Goal: Task Accomplishment & Management: Manage account settings

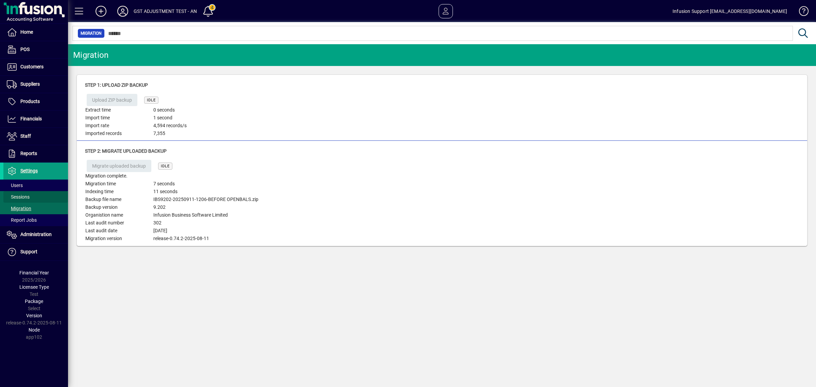
click at [29, 190] on span at bounding box center [35, 197] width 65 height 16
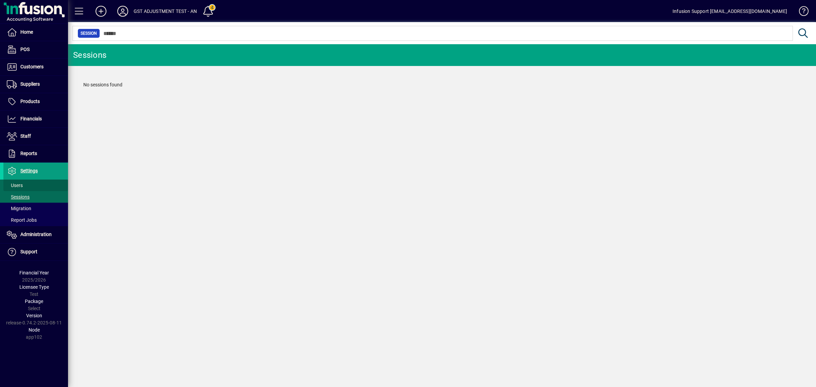
click at [32, 187] on span at bounding box center [35, 185] width 65 height 16
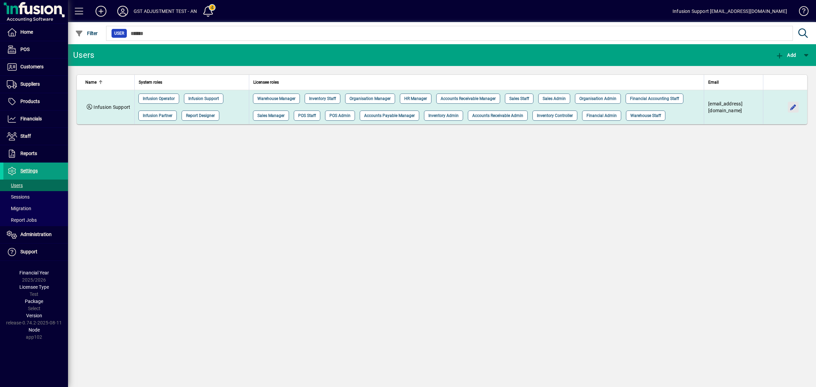
click at [794, 115] on span "button" at bounding box center [793, 107] width 16 height 16
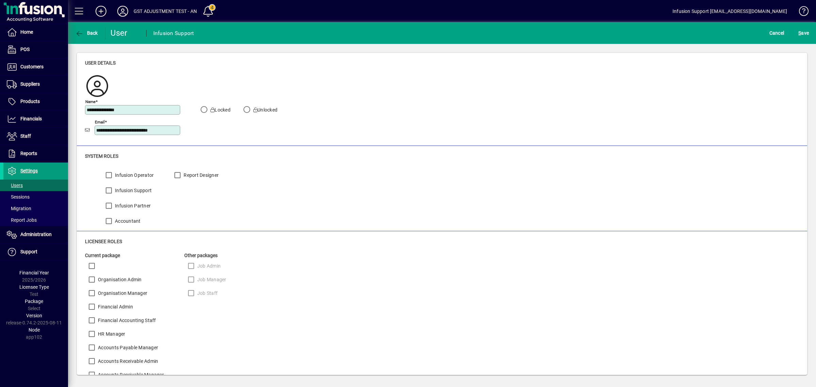
click at [797, 27] on button "S ave" at bounding box center [804, 33] width 14 height 12
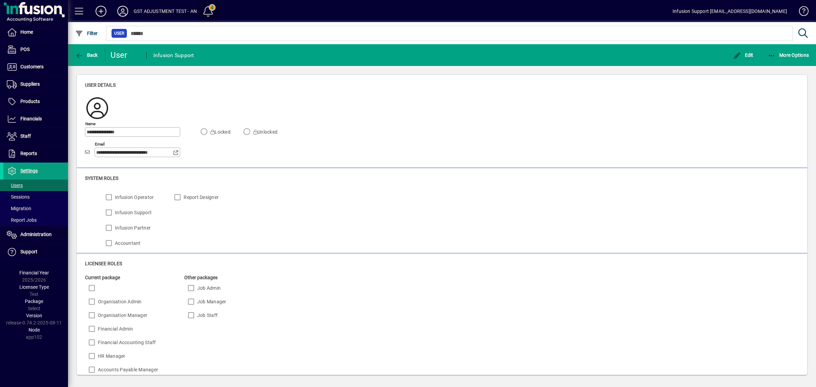
click at [209, 10] on span at bounding box center [208, 11] width 16 height 16
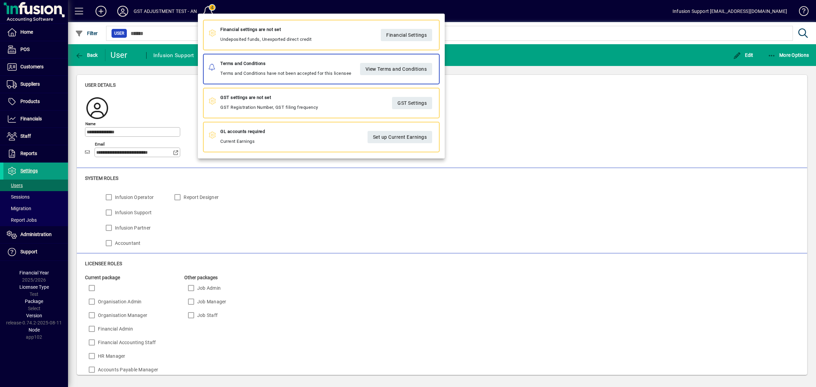
click at [368, 236] on div at bounding box center [408, 193] width 816 height 387
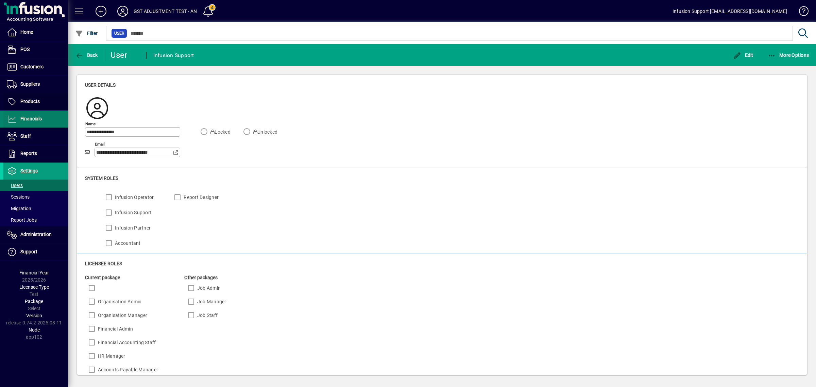
click at [41, 111] on ul "Home POS Customers Invoices Payments Quotes Backorders Communications Suppliers…" at bounding box center [34, 142] width 68 height 237
click at [34, 120] on span "Financials" at bounding box center [30, 118] width 21 height 5
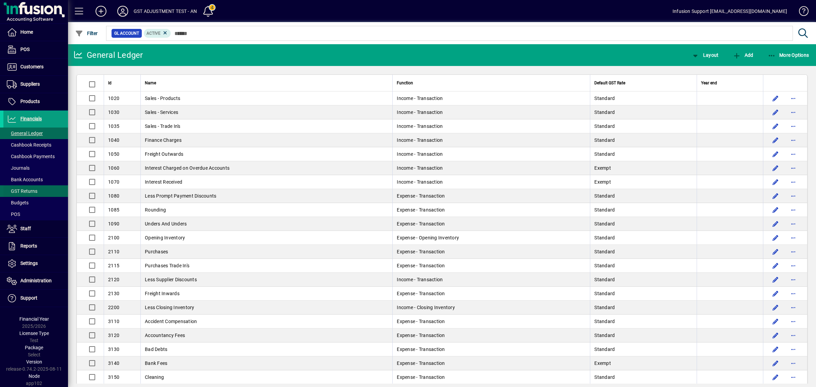
click at [20, 189] on span "GST Returns" at bounding box center [22, 190] width 31 height 5
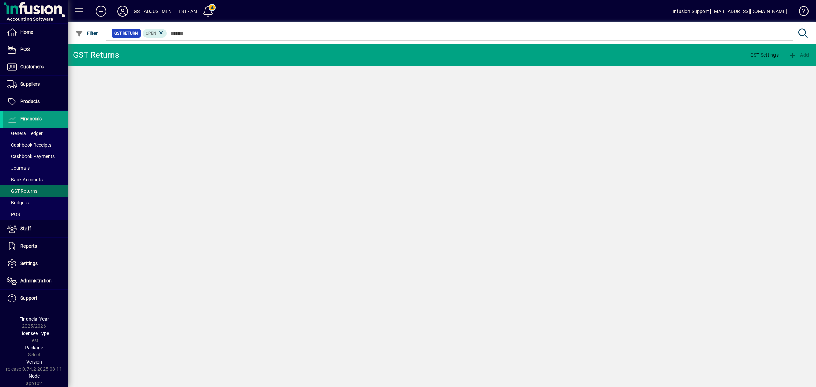
drag, startPoint x: 407, startPoint y: 110, endPoint x: 580, endPoint y: 67, distance: 178.2
click at [439, 96] on div "GST Returns GST Settings Add" at bounding box center [442, 215] width 748 height 343
click at [766, 54] on span "GST Settings" at bounding box center [765, 55] width 28 height 11
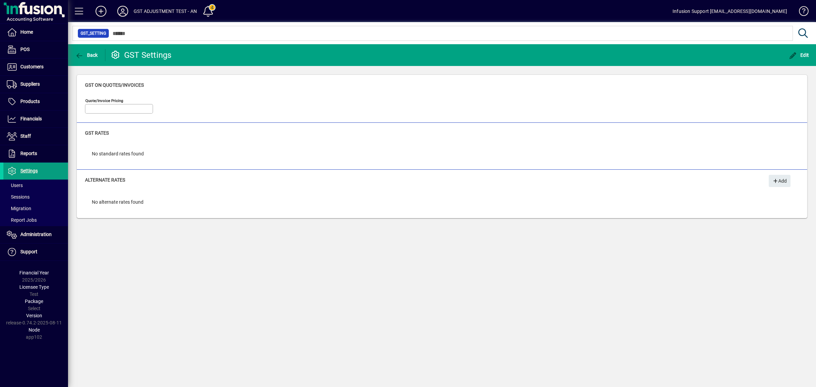
type input "**********"
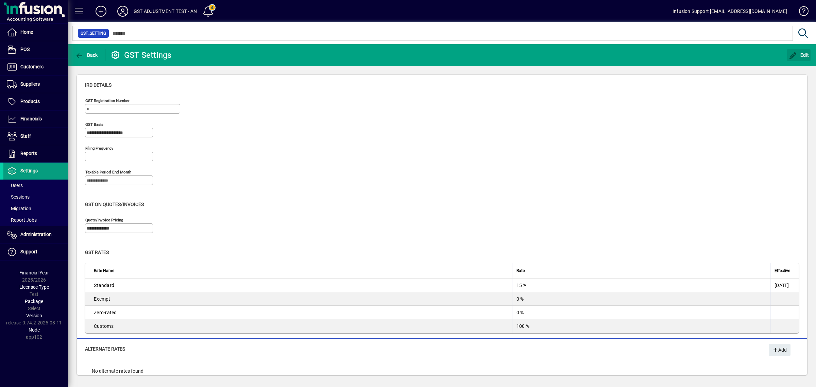
drag, startPoint x: 807, startPoint y: 56, endPoint x: 735, endPoint y: 66, distance: 72.4
click at [807, 57] on span "Edit" at bounding box center [799, 54] width 20 height 5
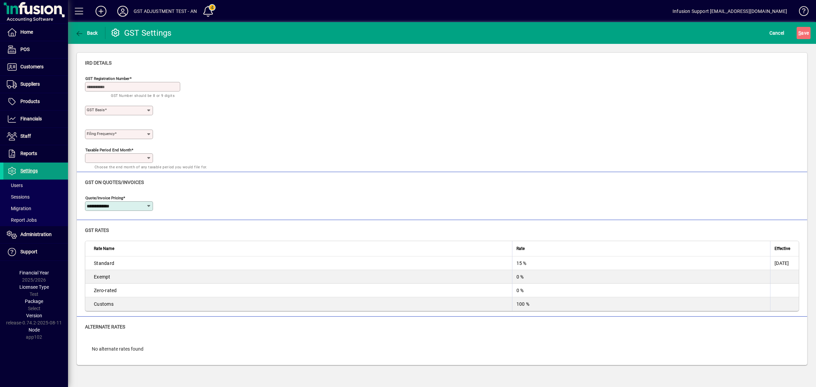
type input "**********"
click at [102, 85] on input "GST Registration Number" at bounding box center [133, 86] width 93 height 5
type input "**********"
click at [98, 122] on mat-option "Payments Basis (Cash)" at bounding box center [116, 127] width 63 height 18
click at [102, 135] on mat-label "Filing frequency" at bounding box center [101, 133] width 28 height 5
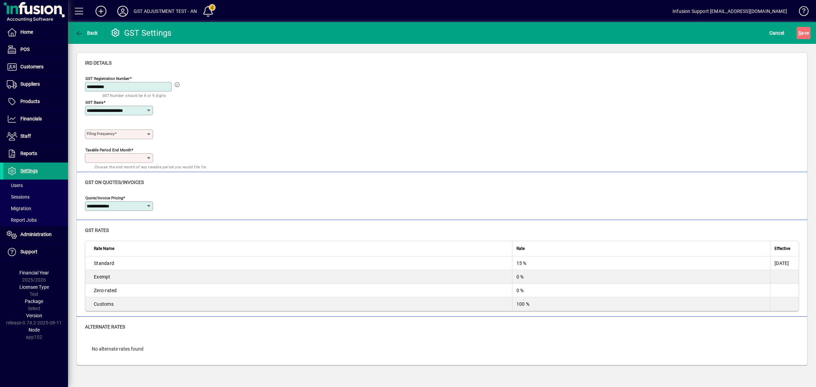
click at [102, 135] on input "Filing frequency" at bounding box center [117, 134] width 60 height 5
click at [99, 171] on div "Two monthly" at bounding box center [104, 169] width 29 height 7
type input "**********"
drag, startPoint x: 104, startPoint y: 153, endPoint x: 107, endPoint y: 162, distance: 8.9
click at [107, 162] on div "Taxable period end month" at bounding box center [119, 158] width 68 height 10
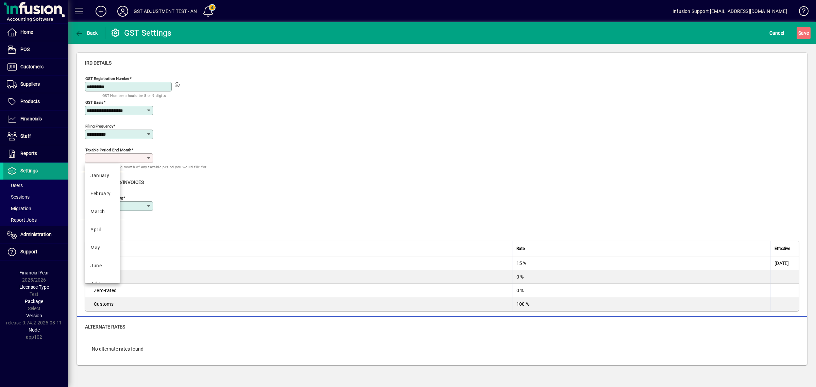
click at [104, 206] on mat-option "March" at bounding box center [102, 212] width 35 height 18
type input "*****"
click button "S ave" at bounding box center [804, 33] width 14 height 12
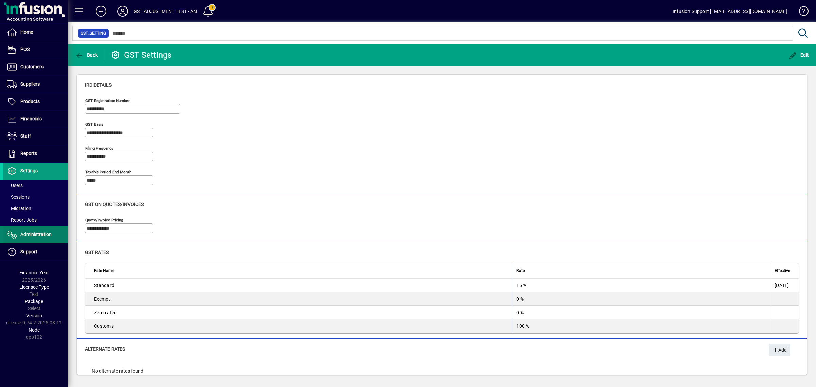
click at [35, 228] on span at bounding box center [35, 234] width 65 height 16
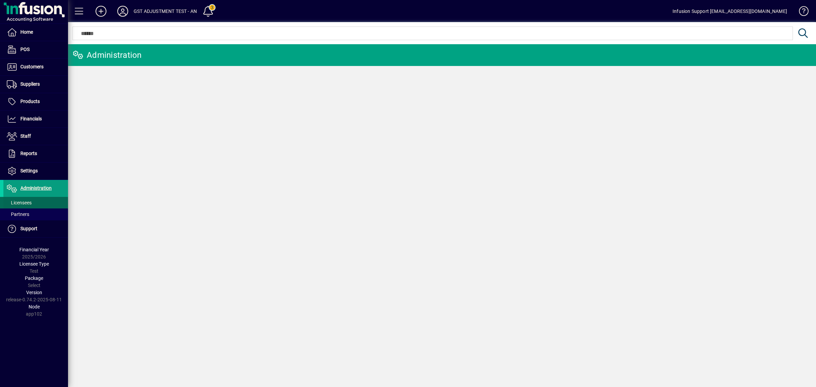
click at [29, 204] on span "Licensees" at bounding box center [19, 202] width 25 height 5
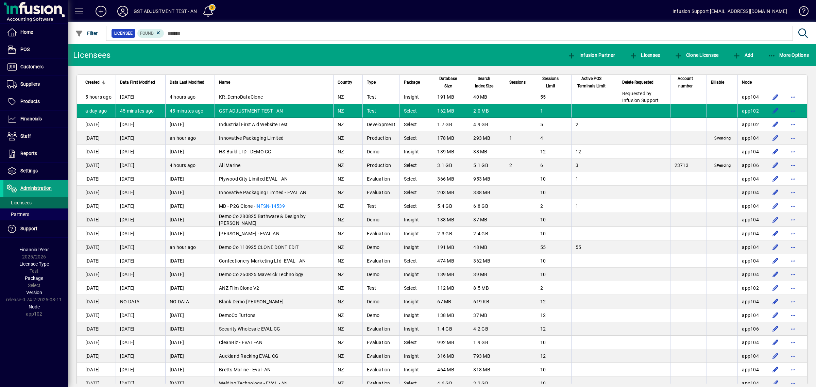
drag, startPoint x: 358, startPoint y: 45, endPoint x: 392, endPoint y: 53, distance: 34.9
click at [390, 53] on mat-toolbar-row "Licensees Infusion Partner Licensee Clone Licensee Add More Options" at bounding box center [442, 55] width 748 height 22
click at [786, 108] on span "button" at bounding box center [793, 111] width 16 height 16
click at [756, 123] on span "Request licensee be deleted" at bounding box center [752, 125] width 71 height 8
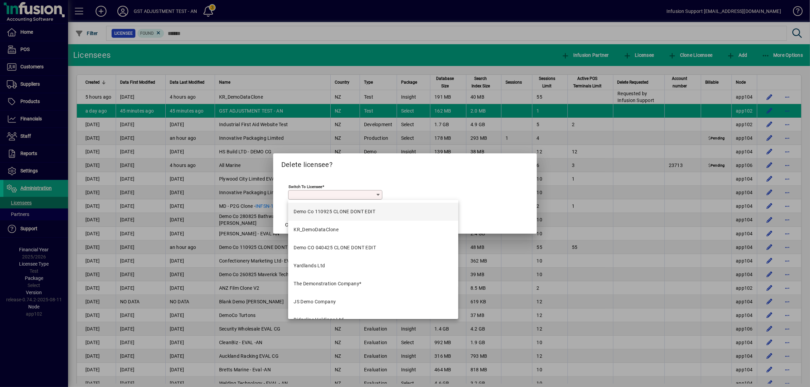
click at [309, 210] on div "Demo Co 110925 CLONE DONT EDIT" at bounding box center [334, 211] width 82 height 7
type input "**********"
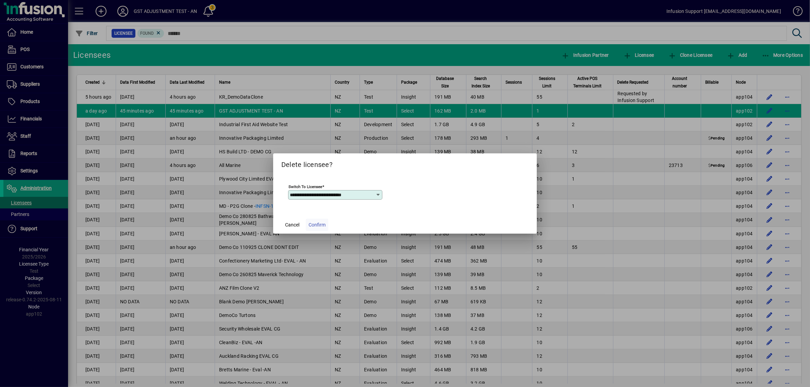
click at [310, 221] on span at bounding box center [317, 225] width 22 height 16
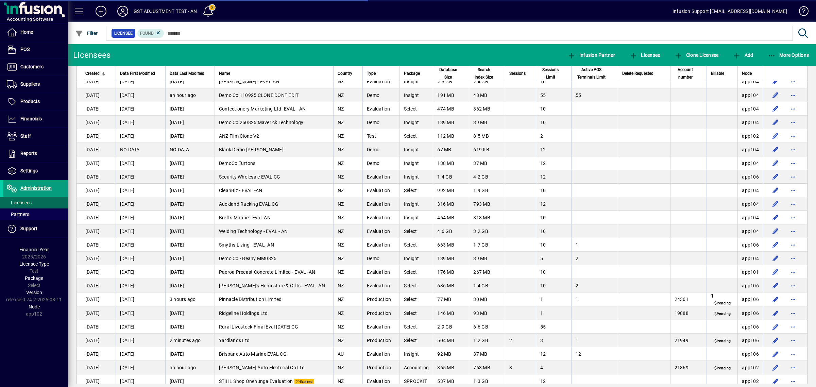
scroll to position [128, 0]
